Goal: Check status: Check status

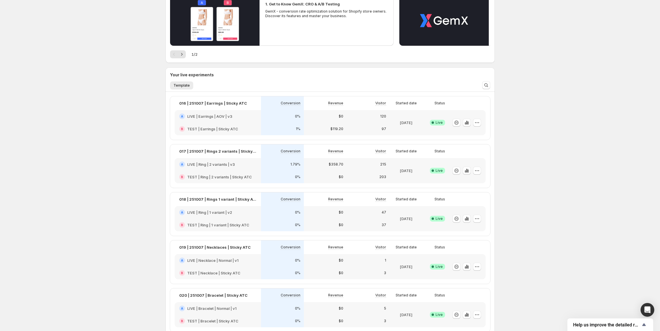
scroll to position [48, 0]
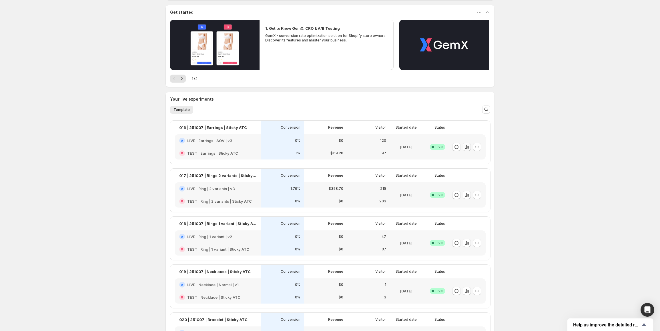
click at [466, 147] on icon "button" at bounding box center [465, 148] width 1 height 2
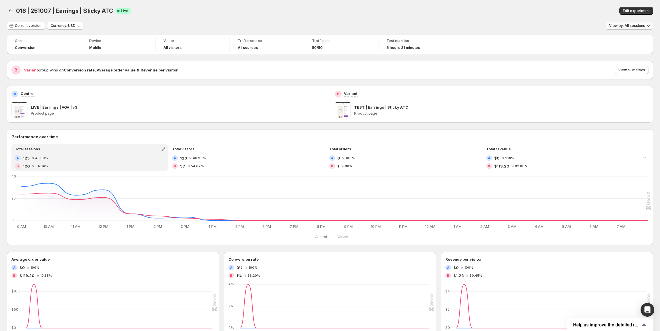
click at [636, 27] on span "View by: All sessions" at bounding box center [627, 25] width 36 height 5
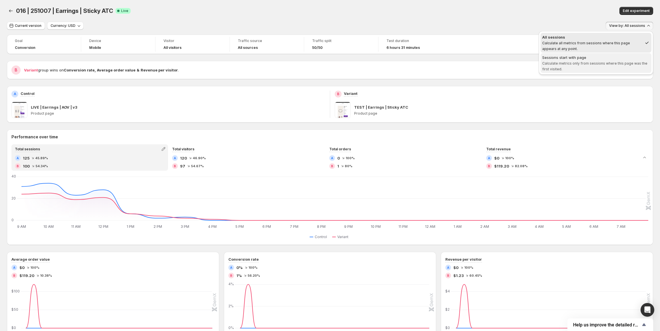
click at [585, 65] on span "Calculate metrics only from sessions where this page was the first visited." at bounding box center [594, 66] width 105 height 10
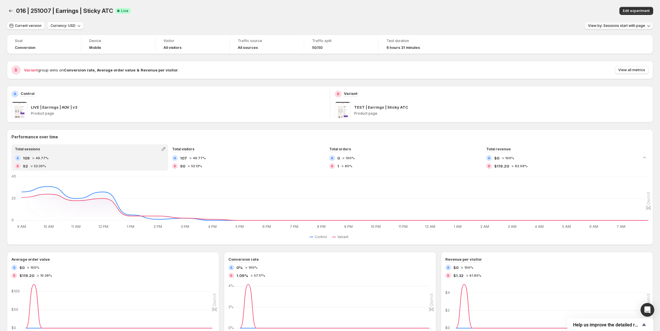
click at [613, 28] on span "View by: Sessions start with page" at bounding box center [616, 25] width 57 height 5
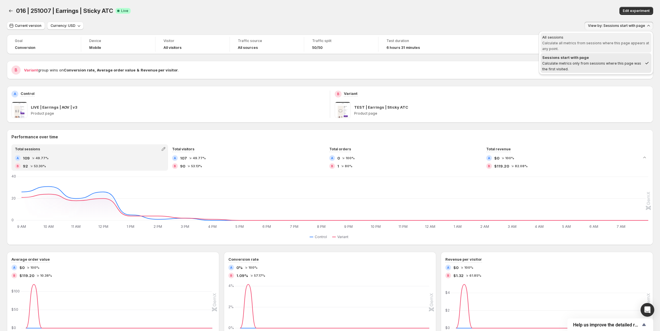
click at [602, 39] on div "All sessions" at bounding box center [595, 37] width 107 height 6
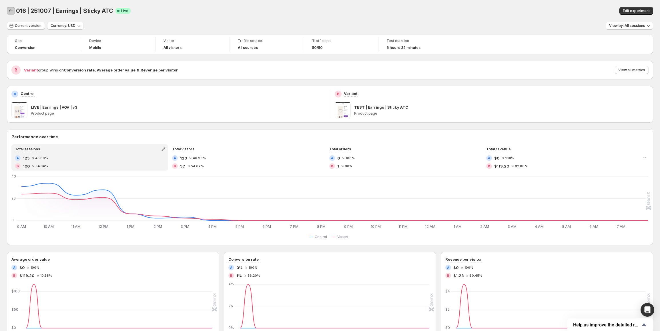
click at [12, 14] on button "Back" at bounding box center [11, 11] width 8 height 8
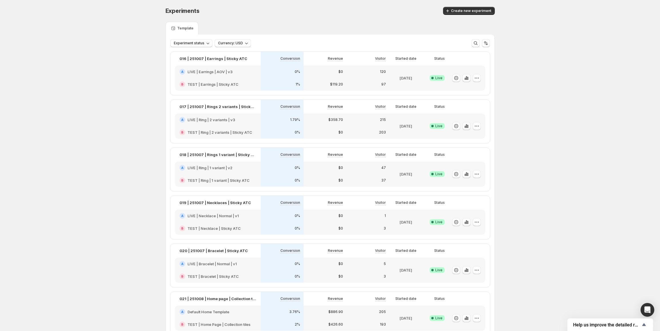
click at [468, 127] on icon "button" at bounding box center [466, 126] width 6 height 6
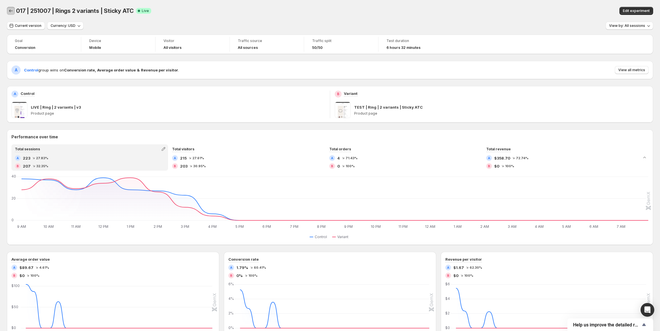
click at [9, 11] on icon "Back" at bounding box center [11, 11] width 6 height 6
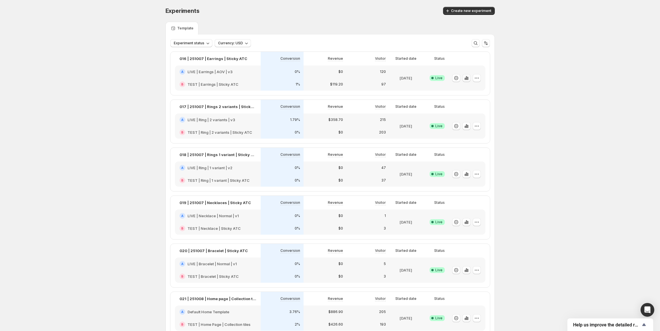
click at [467, 79] on icon "button" at bounding box center [465, 78] width 1 height 4
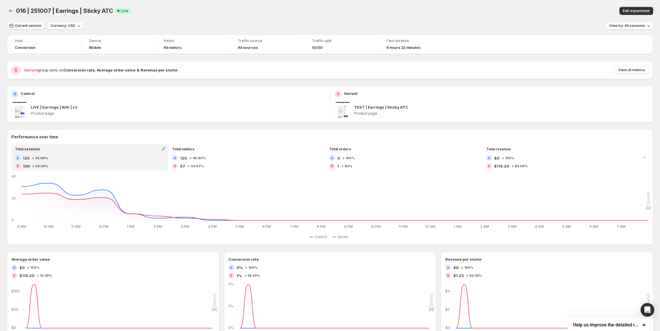
click at [33, 27] on span "Current version" at bounding box center [28, 25] width 27 height 5
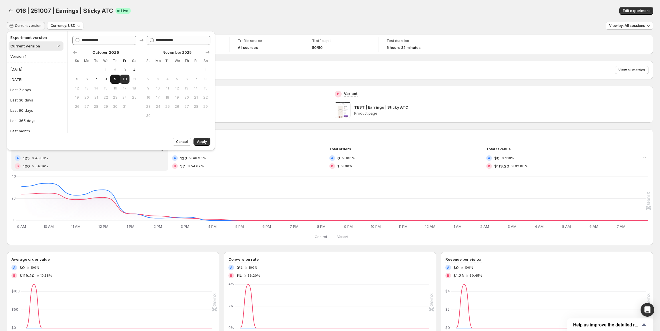
click at [117, 81] on button "9" at bounding box center [114, 79] width 9 height 9
type input "**********"
click at [204, 145] on button "Apply" at bounding box center [201, 142] width 17 height 8
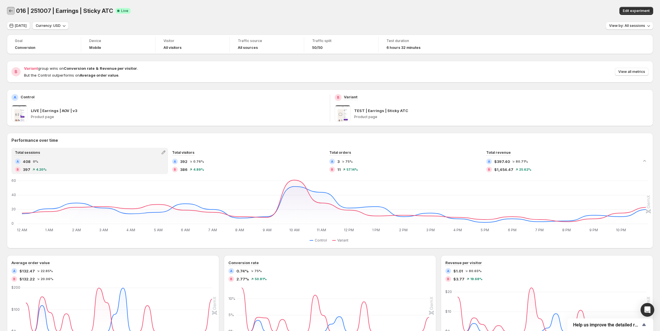
click at [9, 13] on icon "Back" at bounding box center [11, 11] width 6 height 6
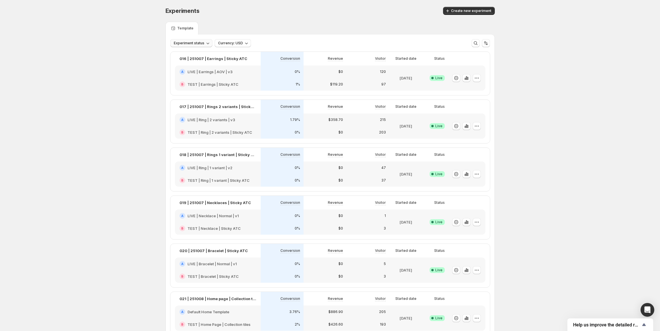
click at [211, 44] on icon "button" at bounding box center [208, 43] width 6 height 6
click at [225, 43] on span "Currency: USD" at bounding box center [230, 43] width 25 height 5
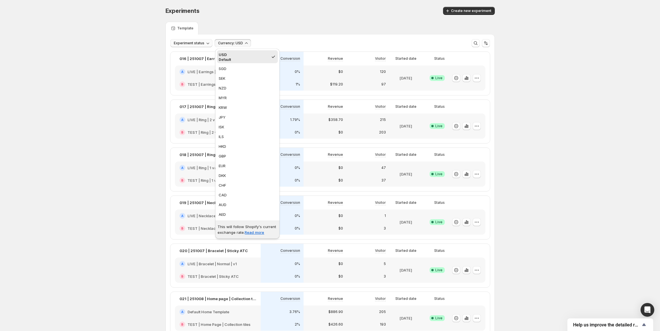
click at [225, 43] on span "Currency: USD" at bounding box center [230, 43] width 25 height 5
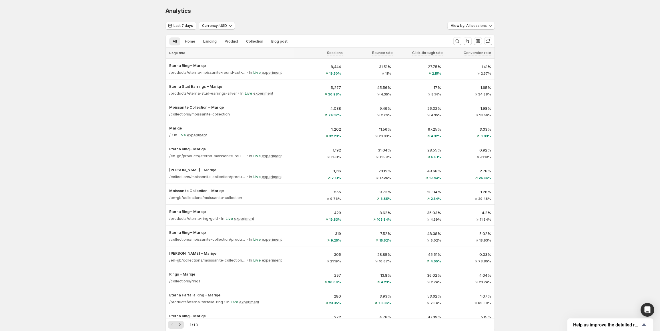
drag, startPoint x: 17, startPoint y: 154, endPoint x: 146, endPoint y: 98, distance: 140.6
click at [146, 98] on div "Analytics. This page is ready Analytics Last 7 days Currency: USD View by: All …" at bounding box center [330, 259] width 660 height 519
click at [178, 25] on span "Last 7 days" at bounding box center [182, 25] width 19 height 5
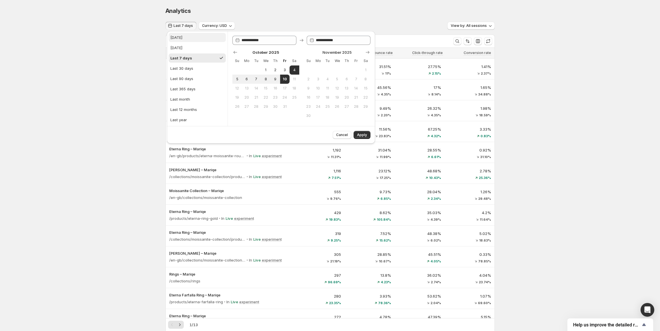
click at [183, 36] on button "[DATE]" at bounding box center [197, 37] width 57 height 9
type input "**********"
click at [366, 134] on span "Apply" at bounding box center [362, 135] width 10 height 5
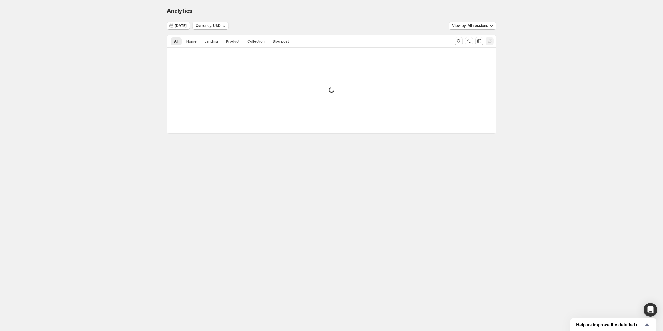
click at [101, 121] on div "Analytics. This page is ready Analytics [DATE] Currency: USD View by: All sessi…" at bounding box center [331, 82] width 663 height 165
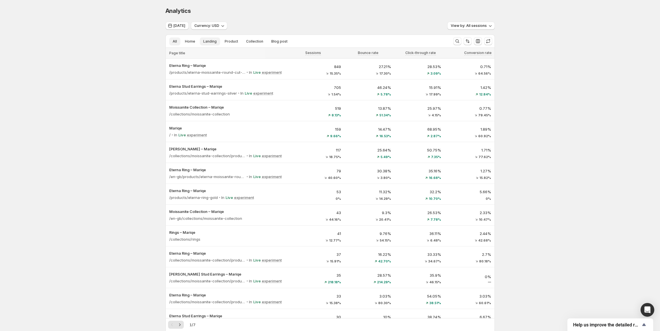
click at [207, 42] on span "Landing" at bounding box center [209, 41] width 13 height 5
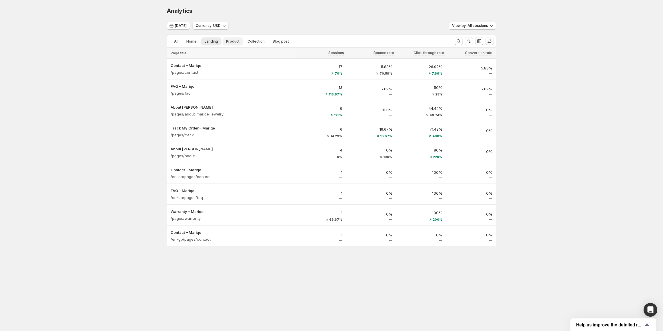
click at [226, 41] on span "Product" at bounding box center [232, 41] width 13 height 5
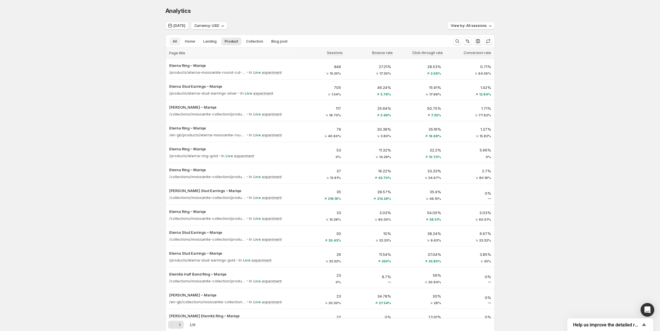
click at [177, 43] on span "All" at bounding box center [175, 41] width 4 height 5
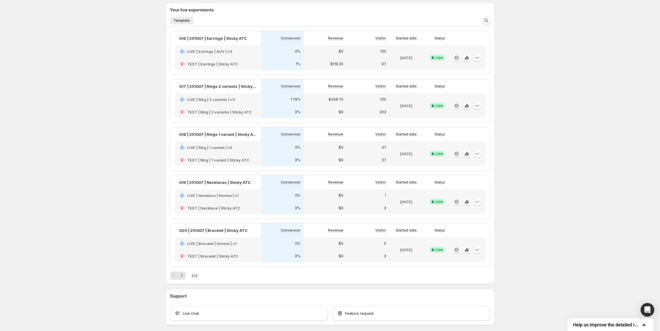
scroll to position [133, 0]
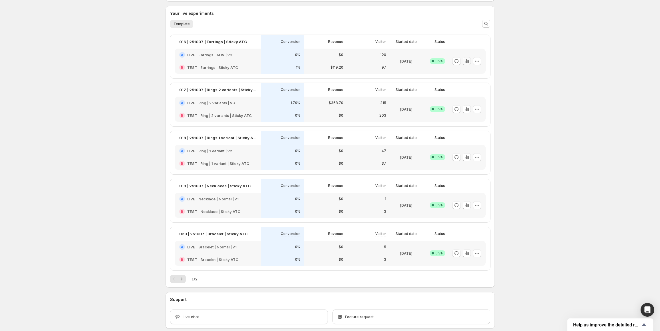
click at [466, 60] on icon "button" at bounding box center [467, 61] width 6 height 6
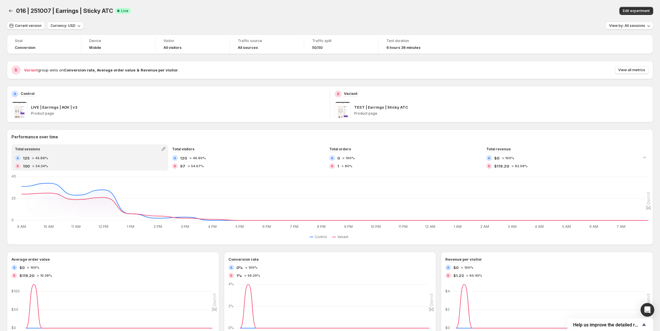
drag, startPoint x: 28, startPoint y: 221, endPoint x: 213, endPoint y: 24, distance: 270.4
click at [213, 24] on div "Current version Currency: USD View by: All sessions" at bounding box center [330, 26] width 646 height 8
click at [20, 24] on span "Current version" at bounding box center [28, 25] width 27 height 5
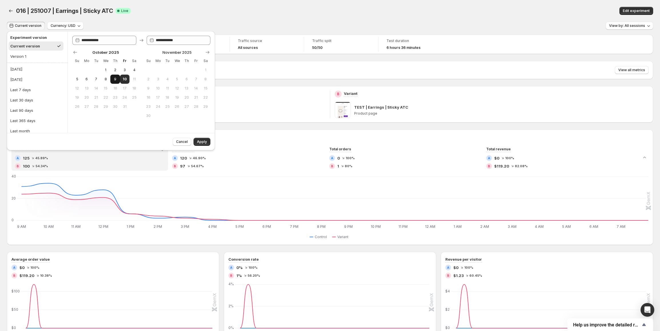
click at [114, 79] on span "9" at bounding box center [115, 79] width 5 height 5
type input "**********"
click at [201, 143] on span "Apply" at bounding box center [202, 141] width 10 height 5
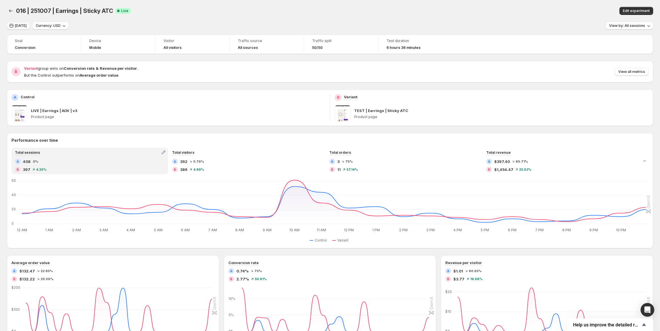
click at [26, 23] on button "[DATE]" at bounding box center [18, 26] width 23 height 8
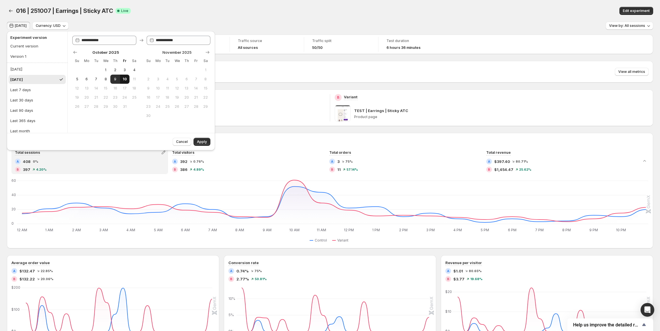
click at [127, 80] on span "10" at bounding box center [124, 79] width 5 height 5
type input "**********"
click at [199, 140] on span "Apply" at bounding box center [202, 141] width 10 height 5
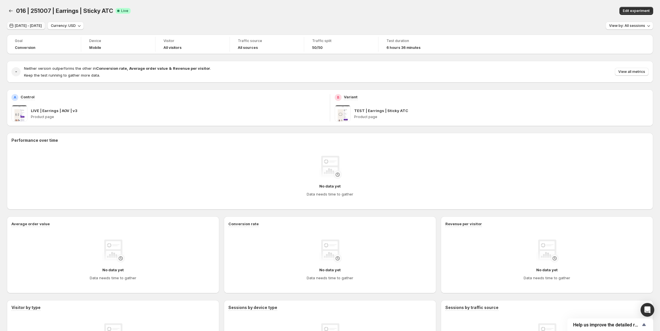
click at [40, 28] on button "[DATE] - [DATE]" at bounding box center [26, 26] width 38 height 8
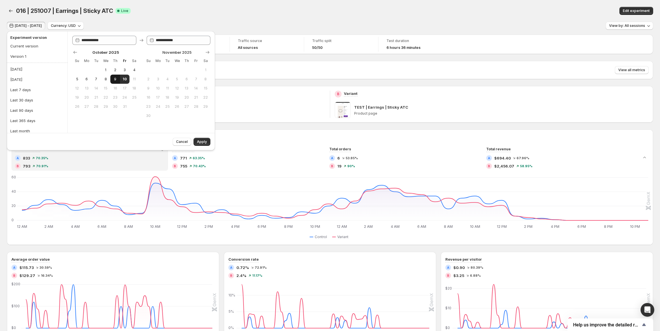
click at [116, 80] on span "9" at bounding box center [115, 79] width 5 height 5
type input "**********"
click at [199, 139] on button "Apply" at bounding box center [201, 142] width 17 height 8
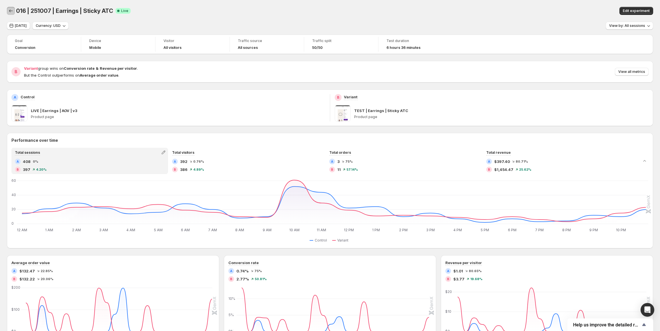
click at [13, 10] on icon "Back" at bounding box center [11, 11] width 6 height 6
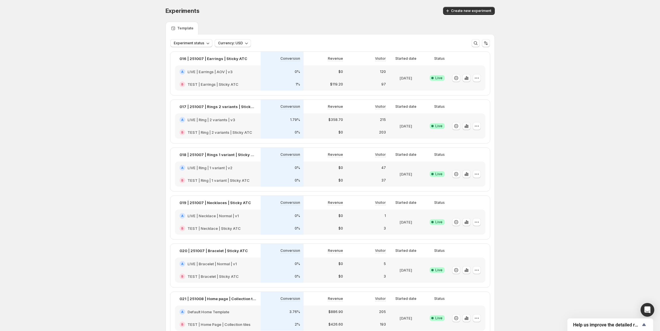
click at [467, 124] on icon "button" at bounding box center [466, 126] width 6 height 6
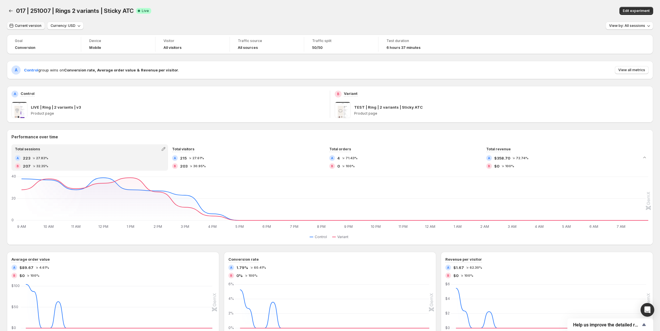
click at [34, 28] on button "Current version" at bounding box center [26, 26] width 38 height 8
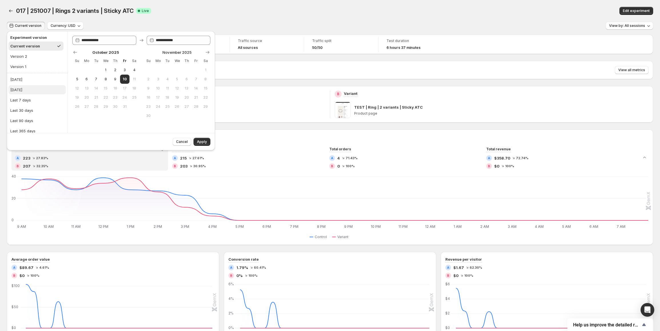
click at [29, 88] on button "[DATE]" at bounding box center [37, 89] width 57 height 9
type input "**********"
click at [201, 141] on span "Apply" at bounding box center [202, 141] width 10 height 5
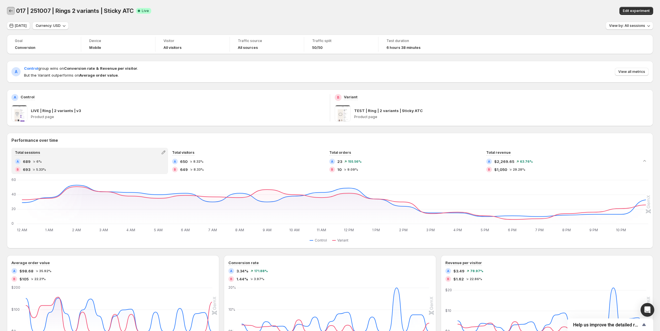
click at [11, 12] on icon "Back" at bounding box center [11, 11] width 6 height 6
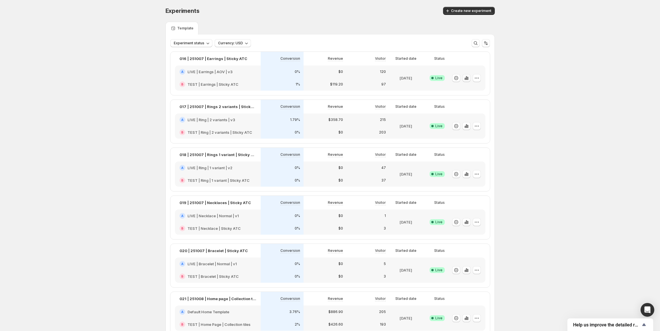
click at [465, 78] on icon "button" at bounding box center [464, 79] width 1 height 2
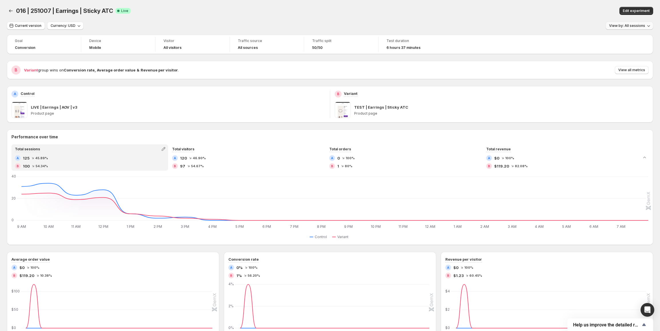
click at [627, 24] on span "View by: All sessions" at bounding box center [627, 25] width 36 height 5
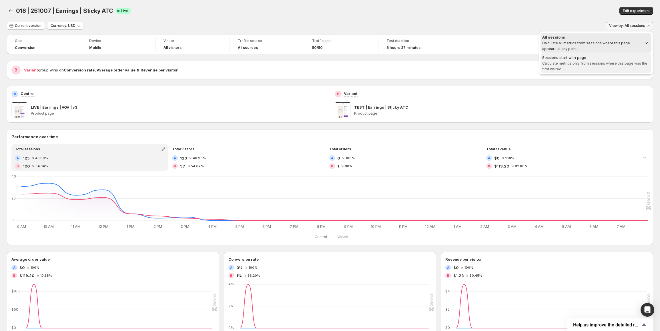
click at [610, 59] on div "Sessions start with page" at bounding box center [595, 58] width 107 height 6
